Goal: Ask a question

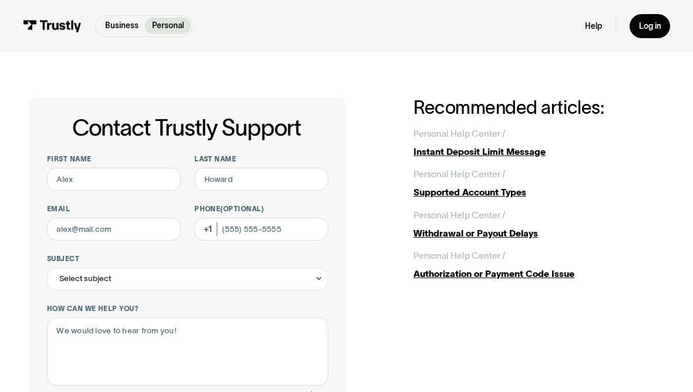
click at [545, 277] on div "Authorization or Payment Code Issue" at bounding box center [538, 273] width 251 height 13
click at [528, 156] on div "Instant Deposit Limit Message" at bounding box center [538, 151] width 251 height 13
click at [522, 231] on div "Withdrawal or Payout Delays" at bounding box center [538, 233] width 251 height 13
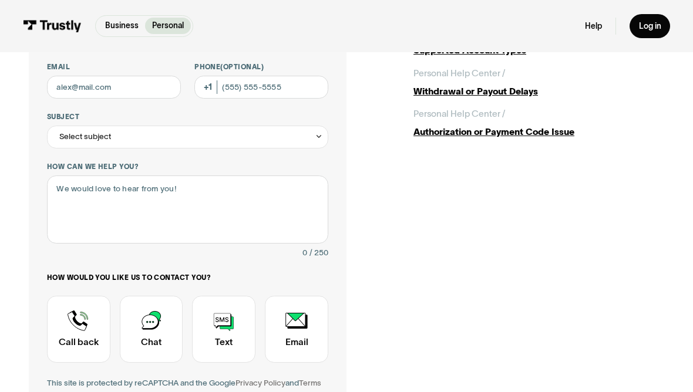
scroll to position [138, 0]
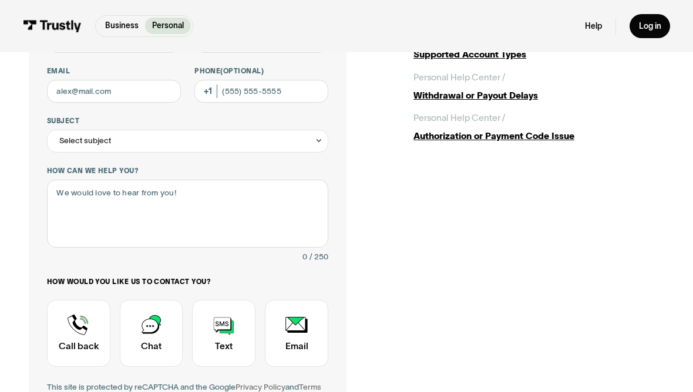
click at [530, 133] on div "Authorization or Payment Code Issue" at bounding box center [538, 135] width 251 height 13
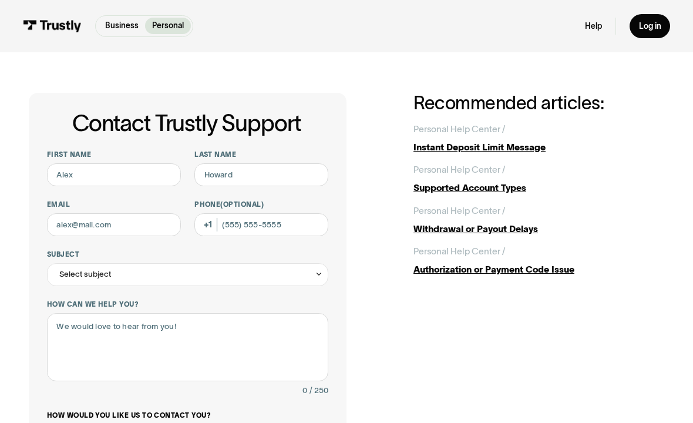
scroll to position [0, 0]
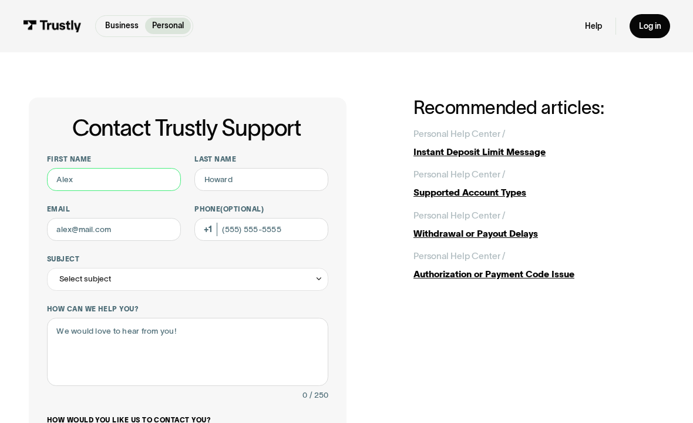
click at [112, 171] on input "First name" at bounding box center [114, 179] width 134 height 23
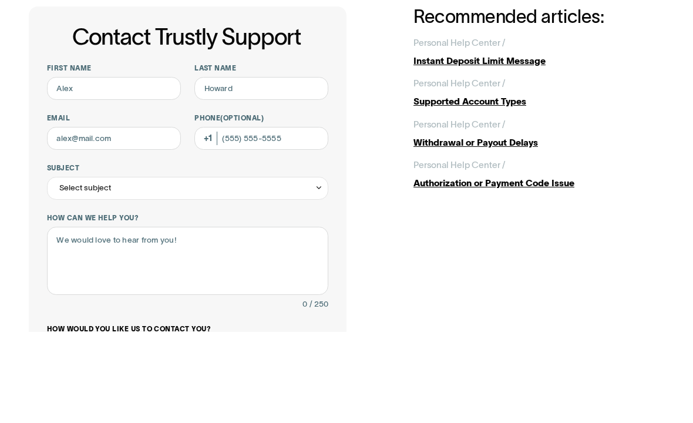
scroll to position [91, 0]
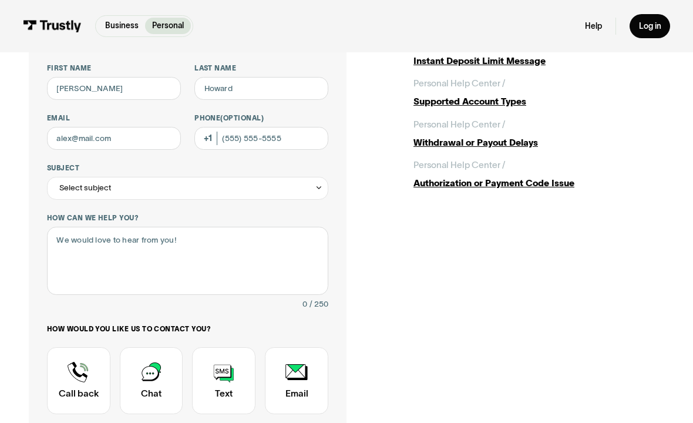
type input "Marie"
click at [264, 87] on input "Last name" at bounding box center [261, 88] width 134 height 23
type input "Cox"
click at [143, 137] on input "Email" at bounding box center [114, 138] width 134 height 23
type input "momdukz01@gmail.com"
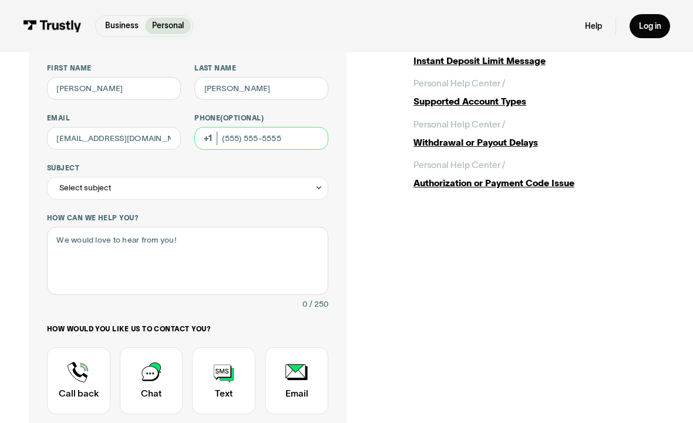
click at [297, 137] on input "Phone (Optional)" at bounding box center [261, 138] width 134 height 23
type input "(603) 689-3650"
click at [235, 194] on div "Select subject" at bounding box center [187, 188] width 281 height 23
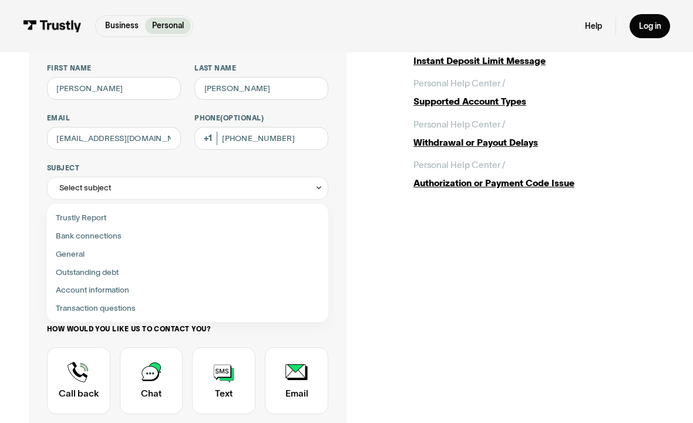
click at [114, 269] on div "Contact Trustly Support" at bounding box center [188, 272] width 272 height 18
type input "**********"
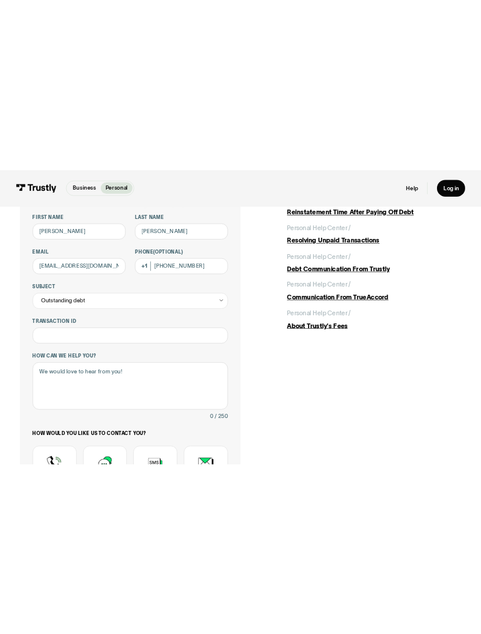
scroll to position [0, 0]
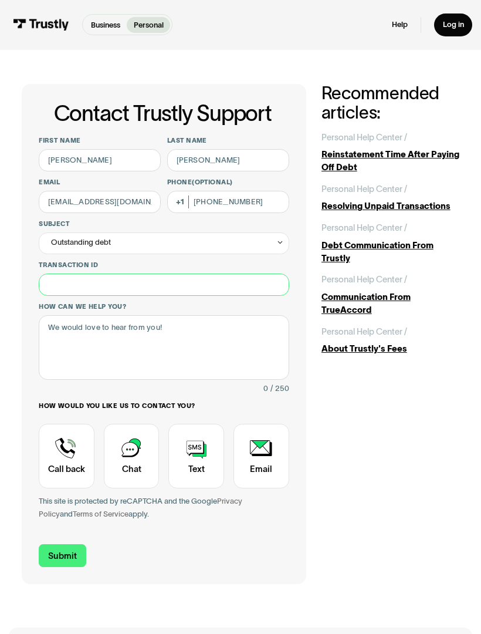
click at [143, 287] on input "Transaction ID" at bounding box center [164, 284] width 250 height 22
click at [95, 281] on input "Transaction ID" at bounding box center [164, 284] width 250 height 22
paste input "**********"
type input "**********"
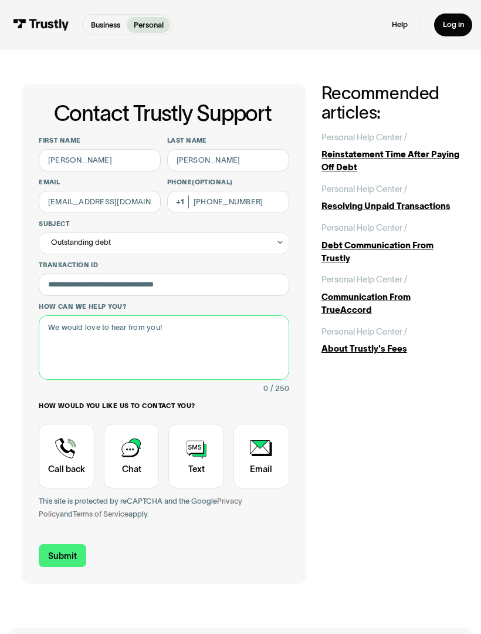
click at [187, 329] on textarea "How can we help you?" at bounding box center [164, 347] width 250 height 65
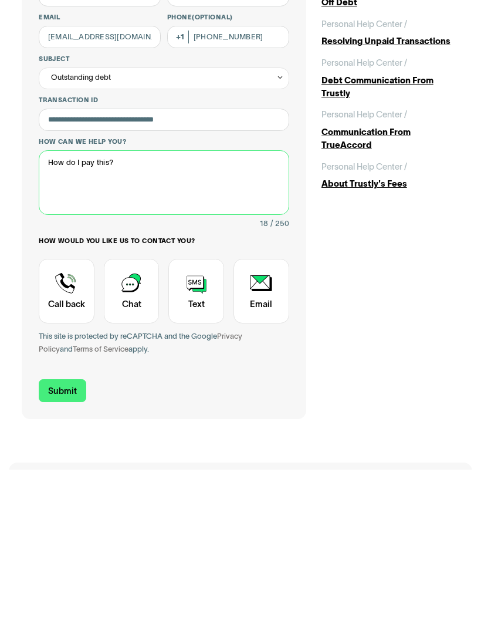
type textarea "How do I pay this?"
click at [143, 391] on div "Contact Trustly Support" at bounding box center [132, 456] width 56 height 65
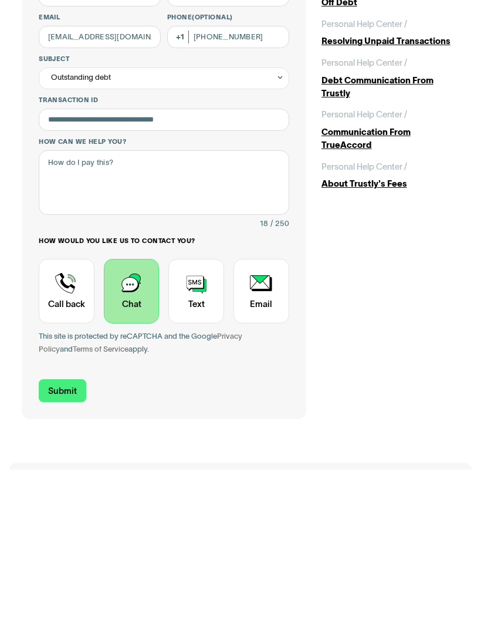
scroll to position [165, 0]
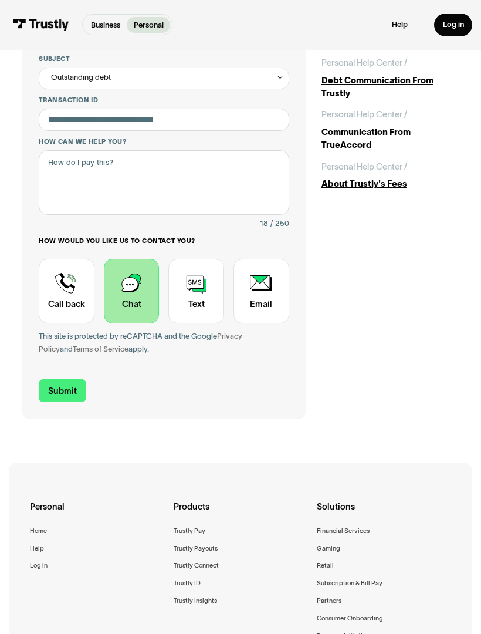
click at [70, 385] on input "Submit" at bounding box center [62, 390] width 47 height 23
type input "+16036893650"
click at [66, 391] on input "Submit" at bounding box center [62, 390] width 47 height 23
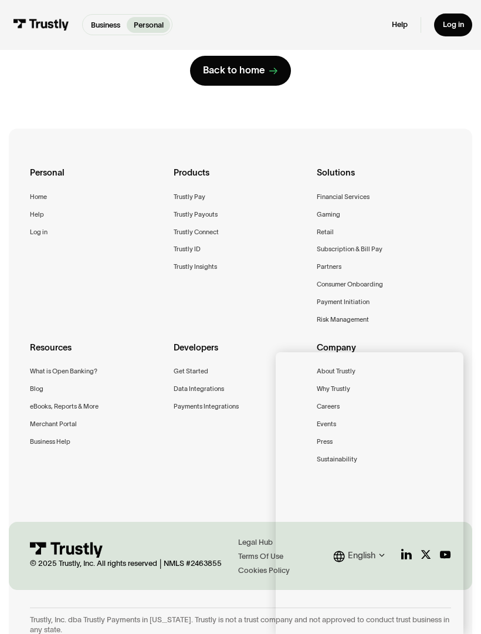
scroll to position [168, 0]
click at [408, 262] on div "Solutions Financial Services Gaming Retail Subscription & Bill Pay Partners Con…" at bounding box center [384, 249] width 134 height 165
